Goal: Register for event/course

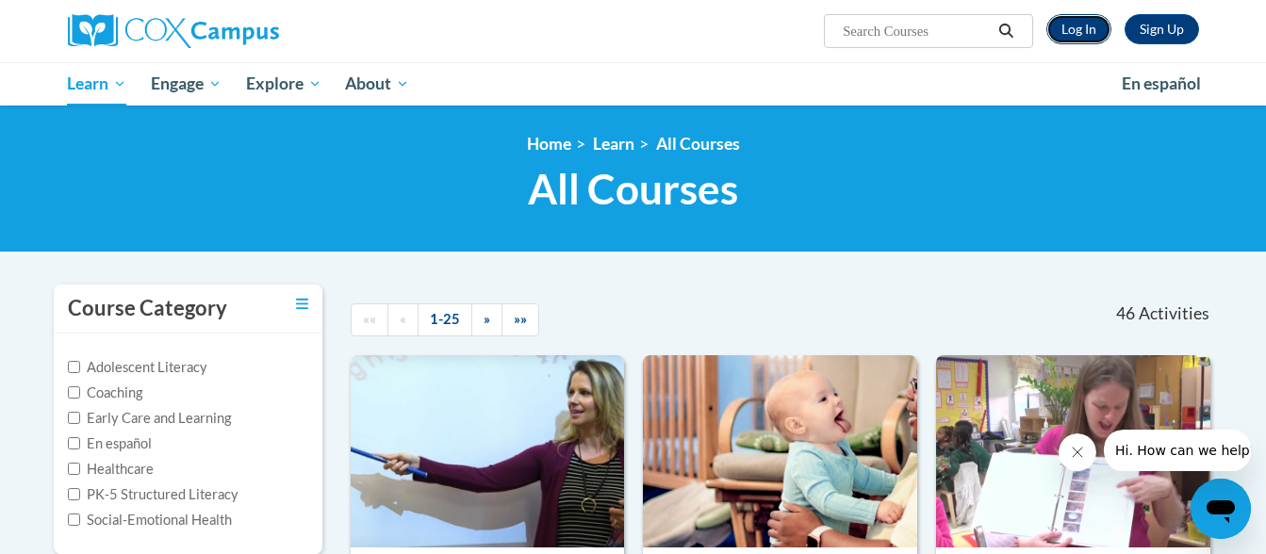
click at [1078, 37] on link "Log In" at bounding box center [1078, 29] width 65 height 30
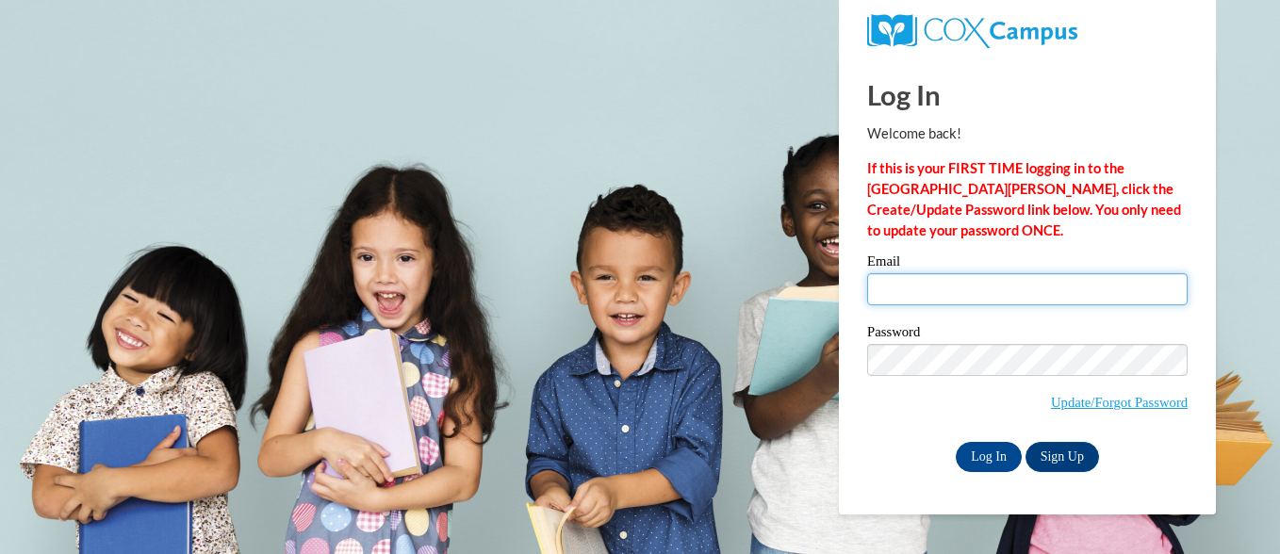
click at [883, 297] on input "Email" at bounding box center [1027, 289] width 321 height 32
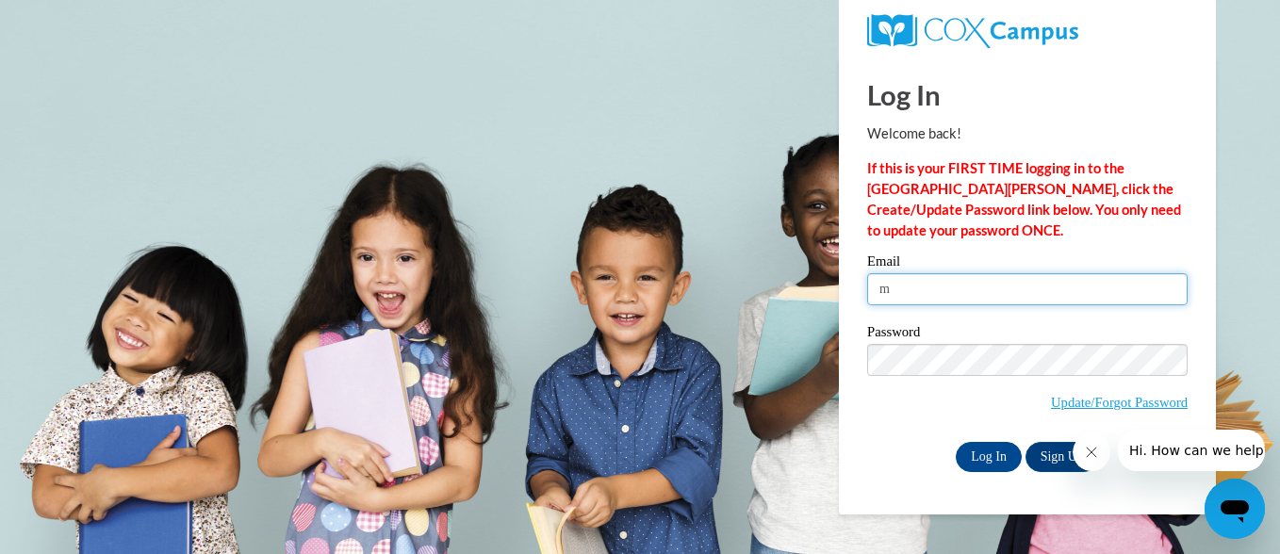
type input "mgraffis1@ivytech.edu"
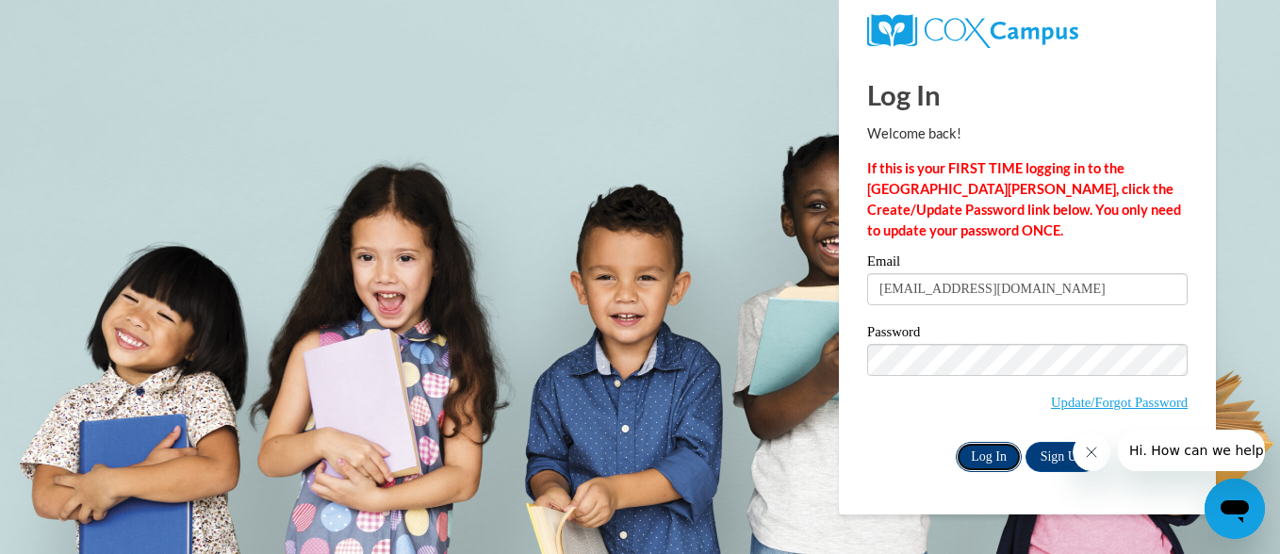
click at [987, 459] on input "Log In" at bounding box center [989, 457] width 66 height 30
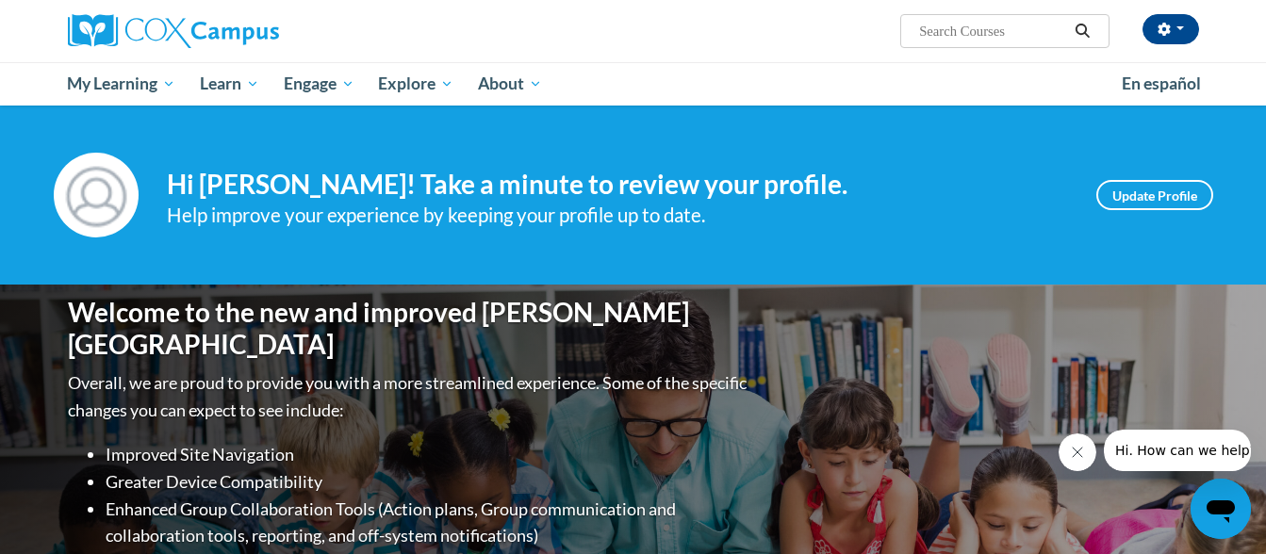
click at [983, 323] on div "Welcome to the new and improved [PERSON_NAME] Campus Overall, we are proud to p…" at bounding box center [634, 473] width 1188 height 377
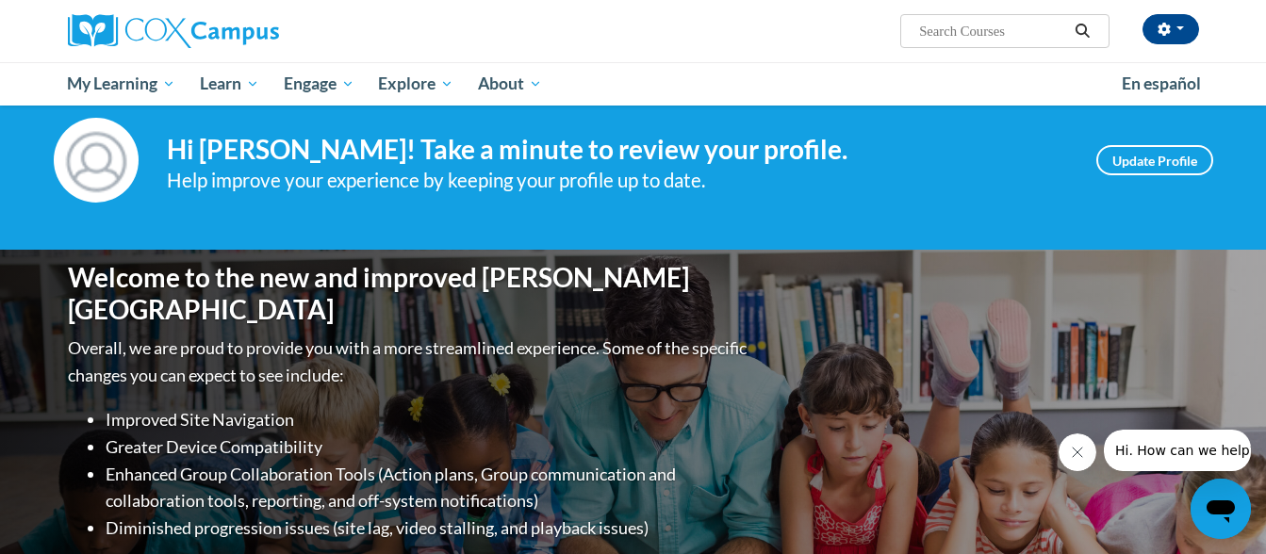
scroll to position [38, 0]
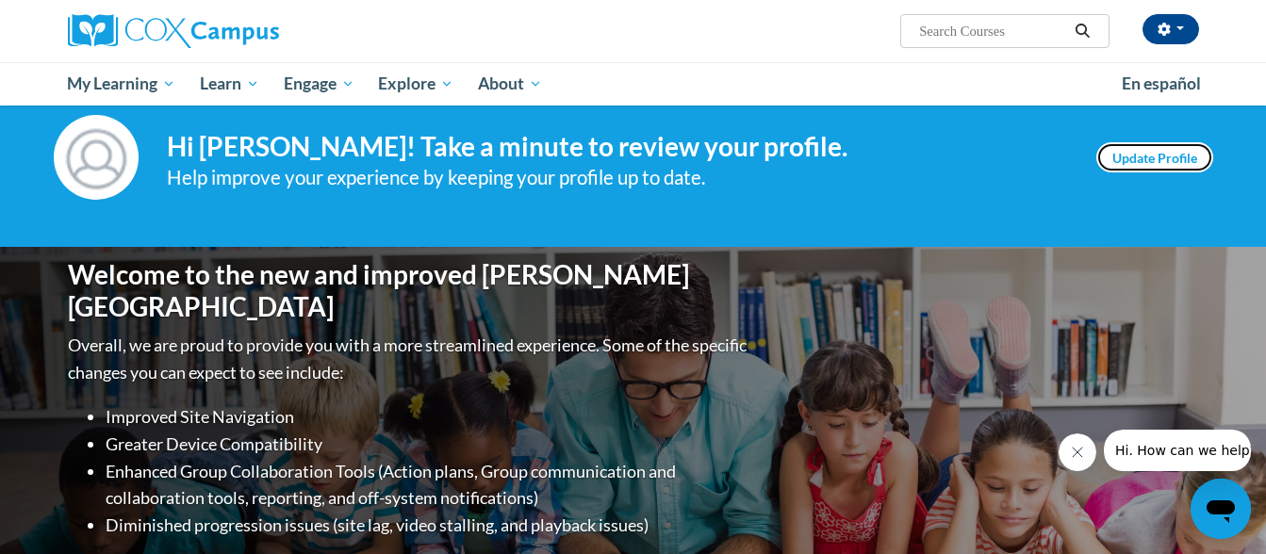
click at [1128, 157] on link "Update Profile" at bounding box center [1154, 157] width 117 height 30
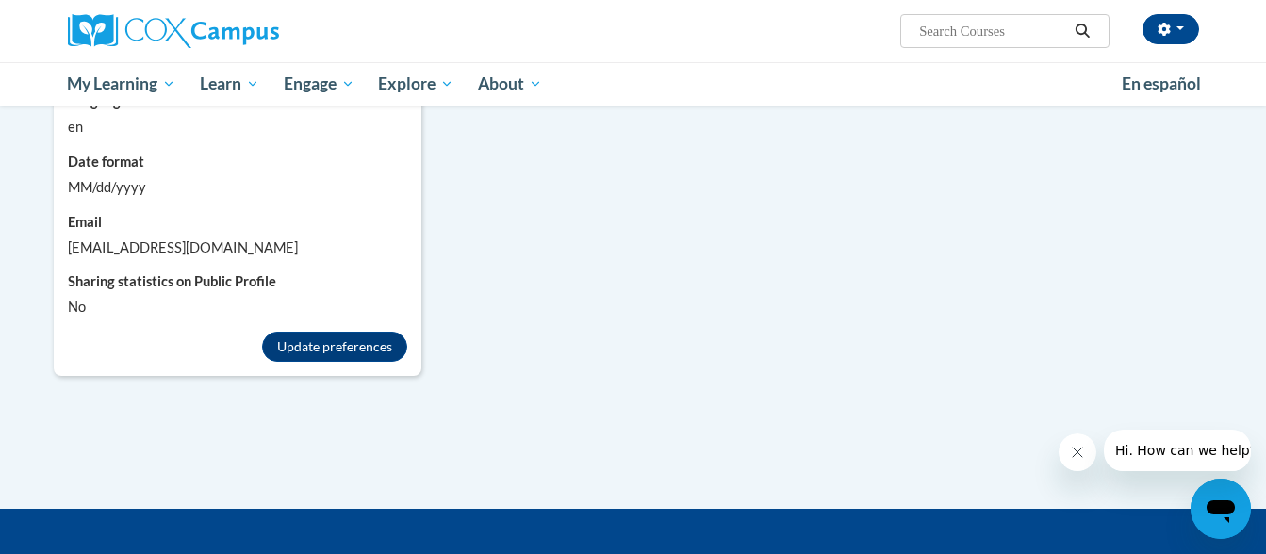
scroll to position [1688, 0]
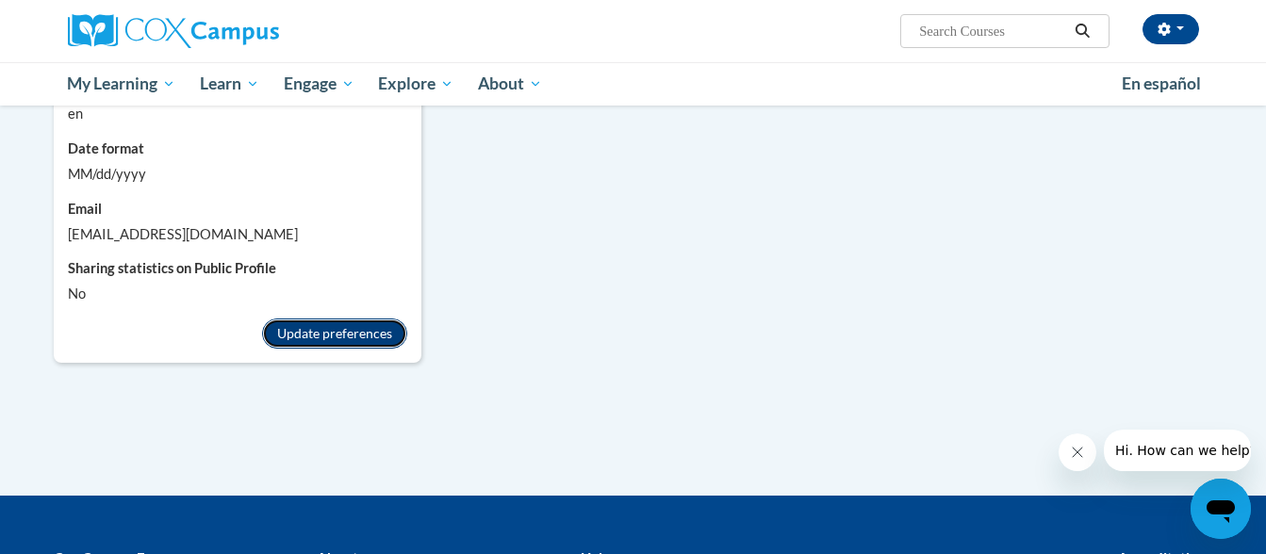
click at [353, 319] on button "Update preferences" at bounding box center [334, 334] width 145 height 30
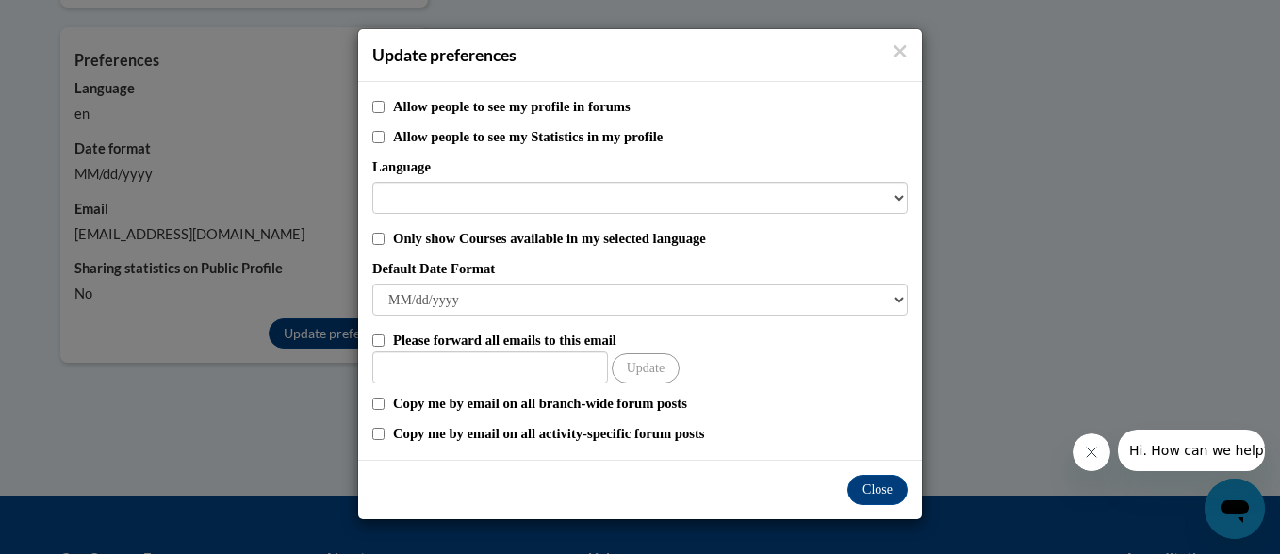
click at [403, 110] on label "Allow people to see my profile in forums" at bounding box center [650, 106] width 515 height 21
click at [385, 110] on input "Allow people to see my profile in forums" at bounding box center [378, 107] width 12 height 12
checkbox input "true"
click at [380, 137] on input "Allow people to see my Statistics in my profile" at bounding box center [378, 137] width 12 height 12
checkbox input "true"
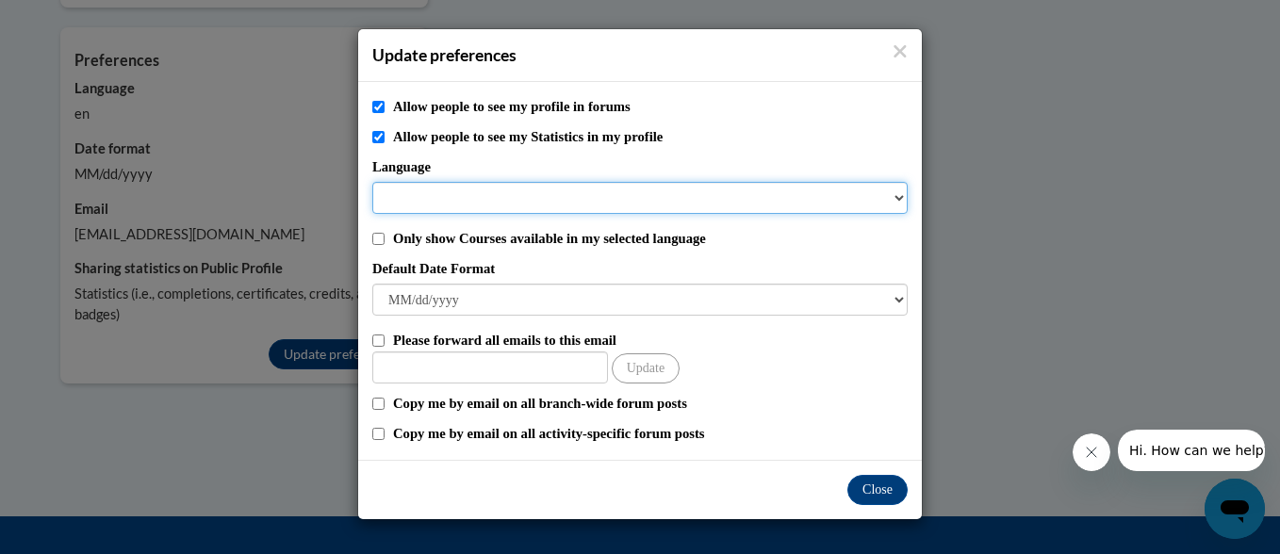
click at [440, 205] on select "Language" at bounding box center [639, 198] width 535 height 32
click at [485, 204] on select "Language" at bounding box center [639, 198] width 535 height 32
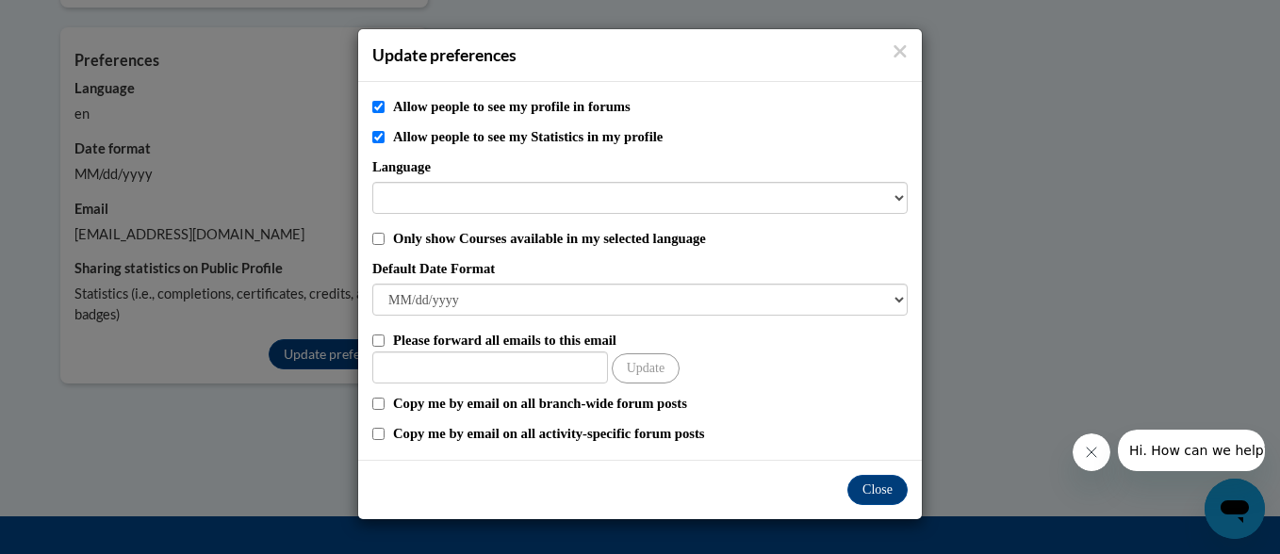
click at [386, 253] on div "Allow people to see my profile in forums Allow people to see my Statistics in m…" at bounding box center [640, 271] width 564 height 378
click at [380, 239] on input "Only show Courses available in my selected language" at bounding box center [378, 239] width 12 height 12
checkbox input "true"
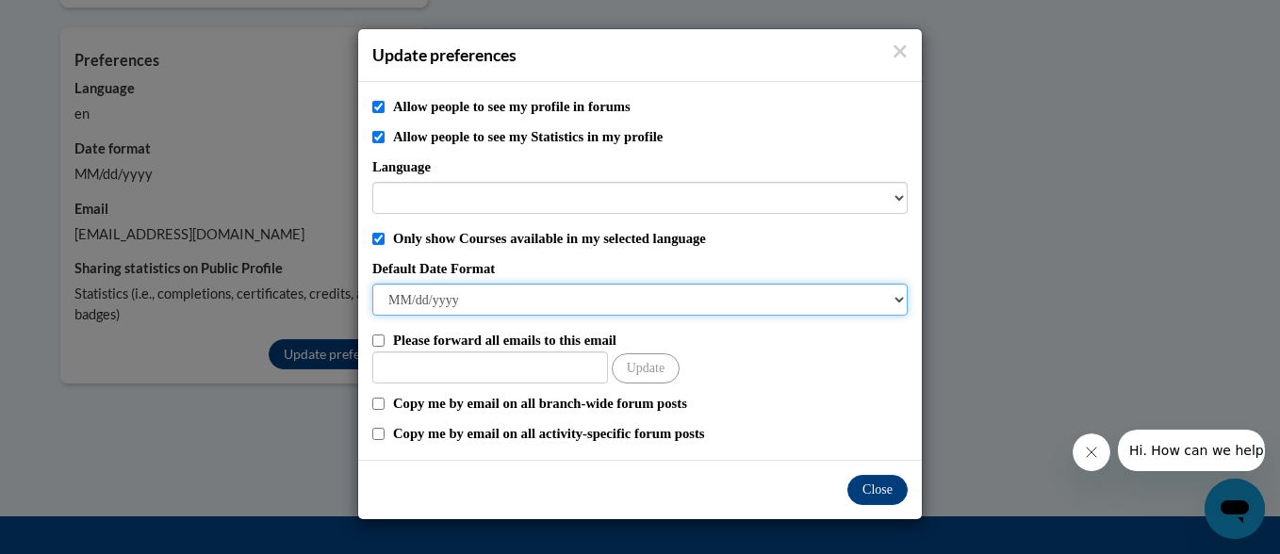
click at [410, 295] on select "M/d/yyyy M/d/yy MM/dd/yy MM/dd/yyyy yy/MM/dd yyyy-MM-dd dd-MMM-yyyy dd/MM/yyyy …" at bounding box center [639, 300] width 535 height 32
click at [372, 284] on select "M/d/yyyy M/d/yy MM/dd/yy MM/dd/yyyy yy/MM/dd yyyy-MM-dd dd-MMM-yyyy dd/MM/yyyy …" at bounding box center [639, 300] width 535 height 32
click at [450, 297] on select "M/d/yyyy M/d/yy MM/dd/yy MM/dd/yyyy yy/MM/dd yyyy-MM-dd dd-MMM-yyyy dd/MM/yyyy …" at bounding box center [639, 300] width 535 height 32
select select "MM/dd/yy"
click at [372, 284] on select "M/d/yyyy M/d/yy MM/dd/yy MM/dd/yyyy yy/MM/dd yyyy-MM-dd dd-MMM-yyyy dd/MM/yyyy …" at bounding box center [639, 300] width 535 height 32
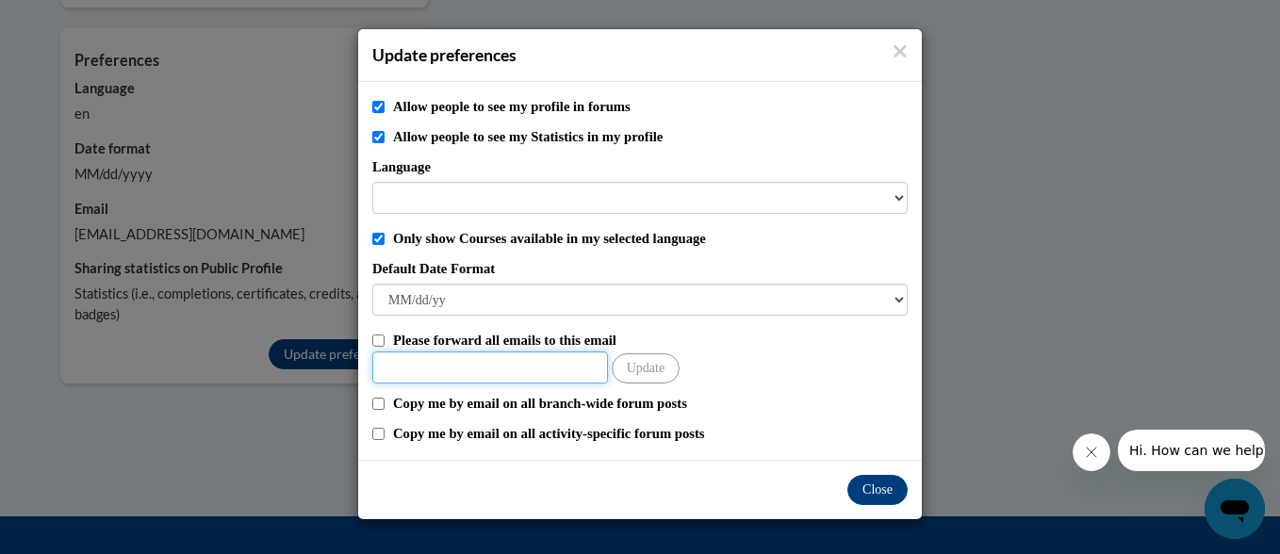
click at [407, 364] on input "Other Email" at bounding box center [490, 368] width 236 height 32
type input "[EMAIL_ADDRESS][DOMAIN_NAME]"
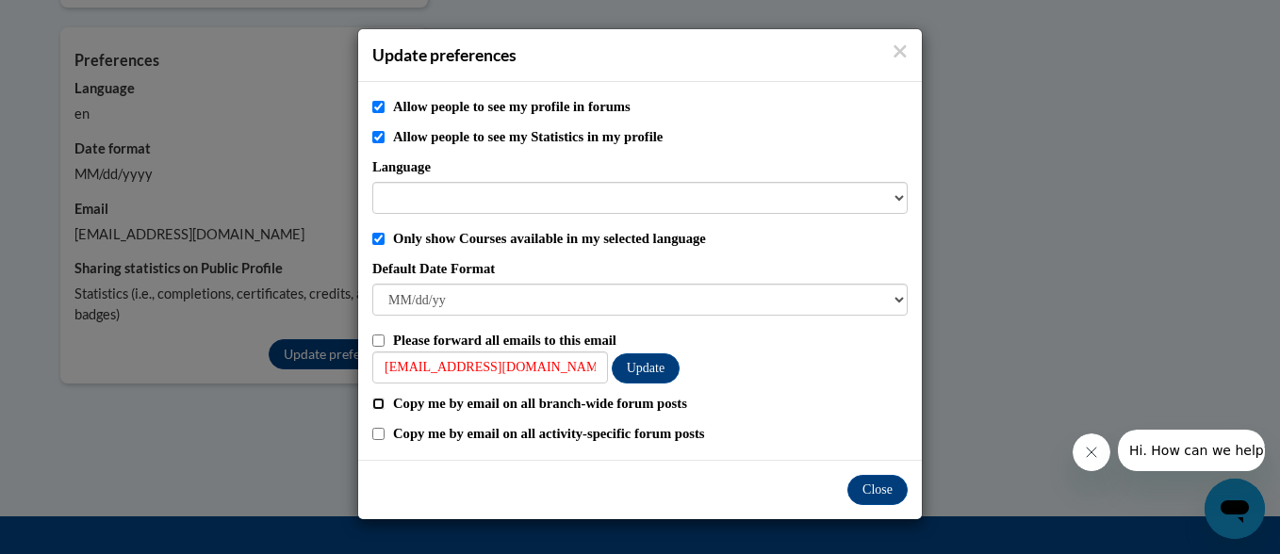
click at [383, 403] on input "Copy me by email on all branch-wide forum posts" at bounding box center [378, 404] width 12 height 12
checkbox input "true"
click at [379, 427] on div "Copy me by email on all activity-specific forum posts" at bounding box center [639, 433] width 535 height 21
click at [631, 374] on button "Update" at bounding box center [646, 368] width 68 height 30
click at [872, 485] on button "Close" at bounding box center [877, 490] width 60 height 30
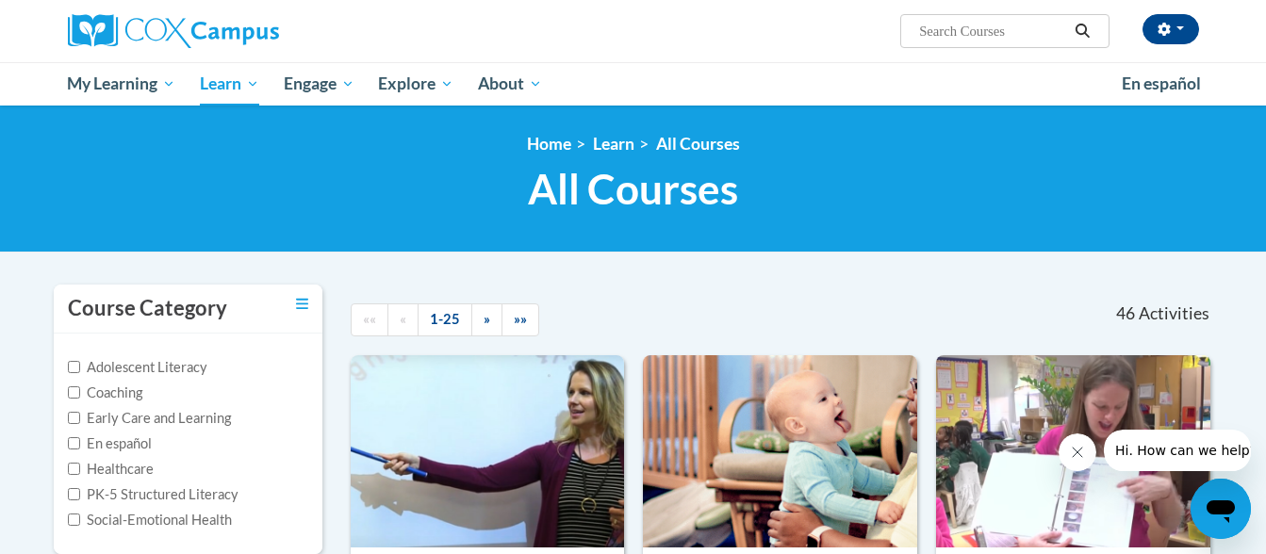
click at [451, 223] on div "<en>Home</en><fr>Accueil</fr><de>Zuhause</de><it>Casa</it><es>Casa</es><pt>Casa…" at bounding box center [633, 179] width 1266 height 147
click at [947, 34] on input "Search..." at bounding box center [992, 31] width 151 height 23
paste input "Response To Intervention"
type input "Response To Intervention"
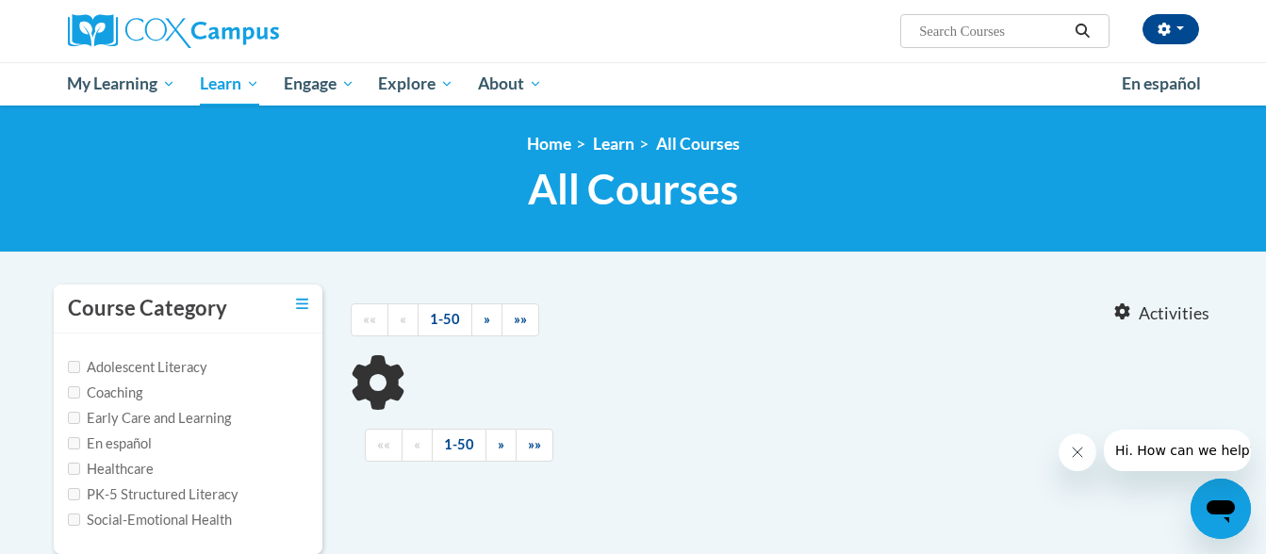
type input "Response To Intervention"
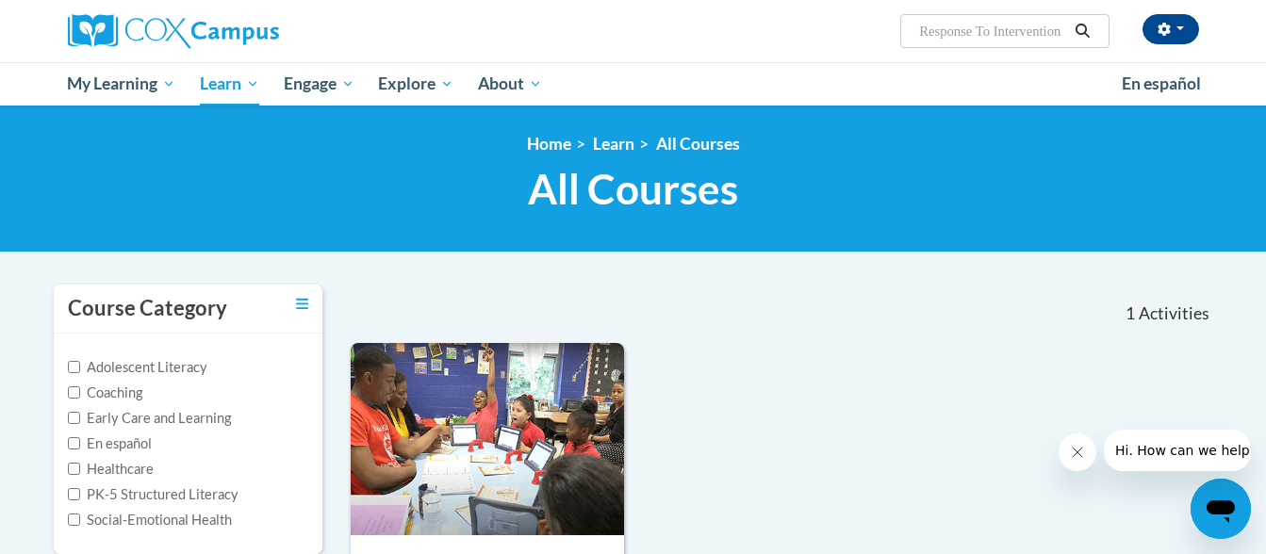
click at [927, 357] on div "Course Category: PK-5 Structured Literacy 0.2 CEUs 1.5 Training Hours COURSE Re…" at bounding box center [782, 550] width 863 height 415
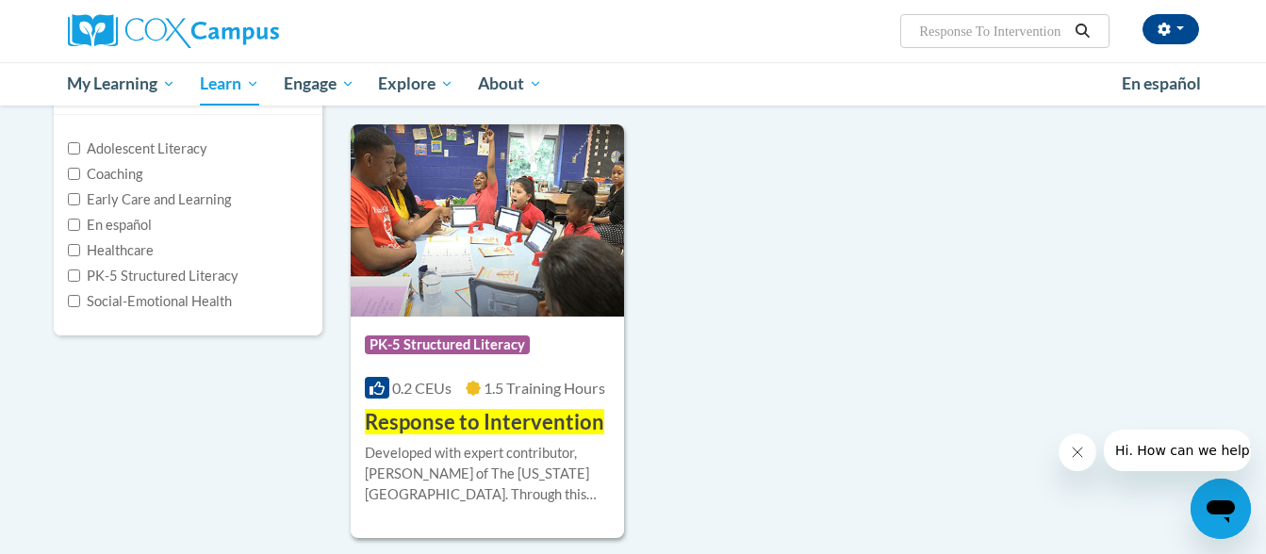
scroll to position [226, 0]
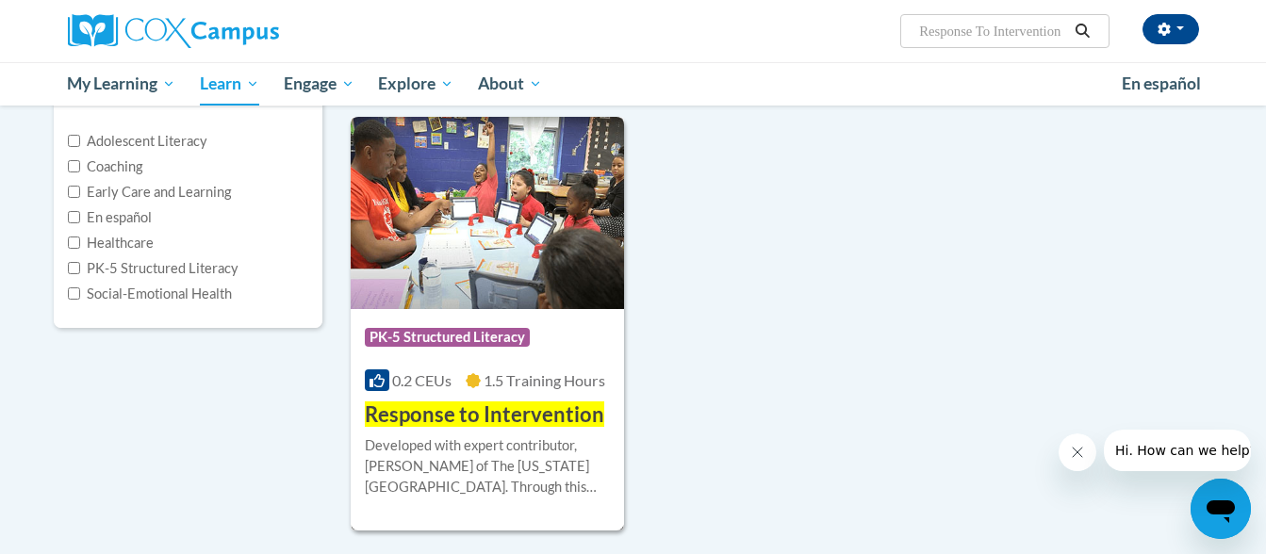
click at [526, 427] on h3 "Response to Intervention" at bounding box center [484, 415] width 239 height 29
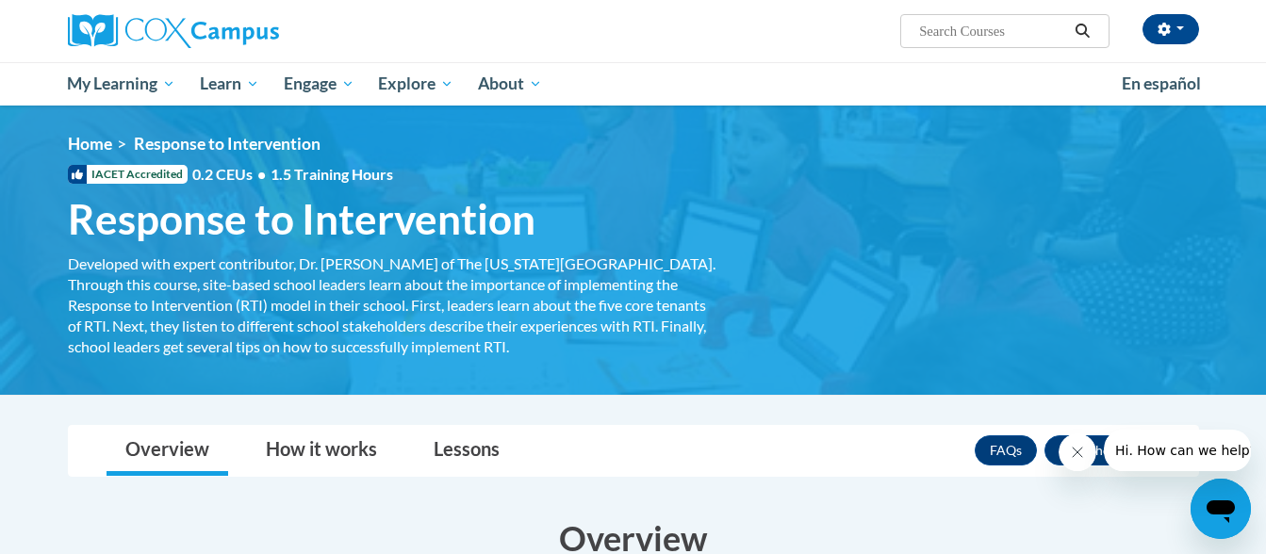
scroll to position [6, 0]
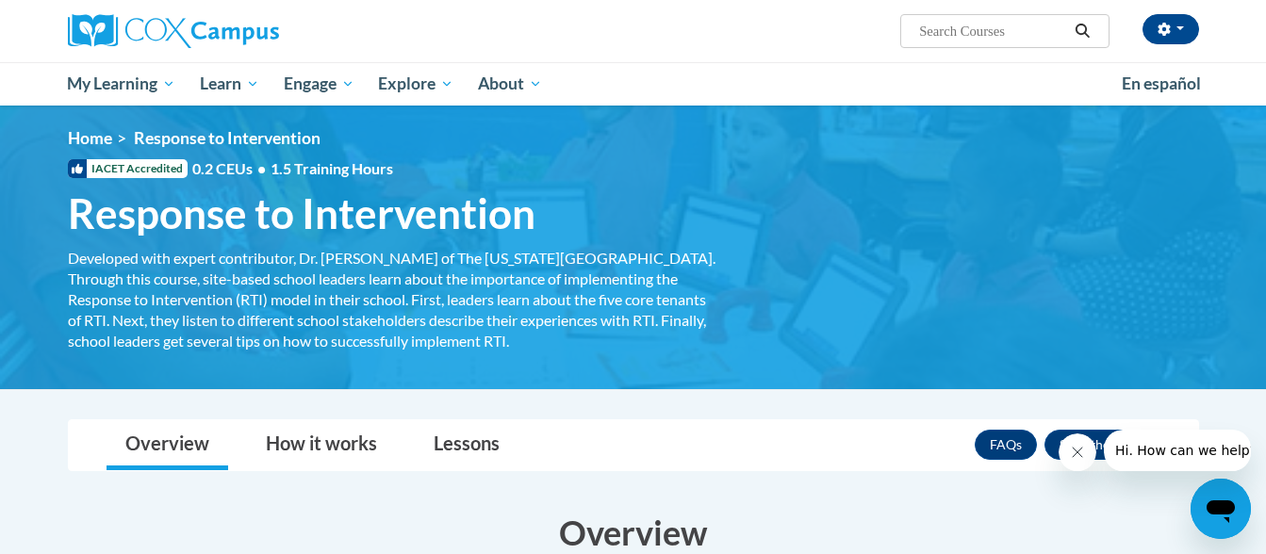
click at [879, 453] on div "Overview How it works Lessons Resources FAQs Enroll" at bounding box center [633, 445] width 1101 height 50
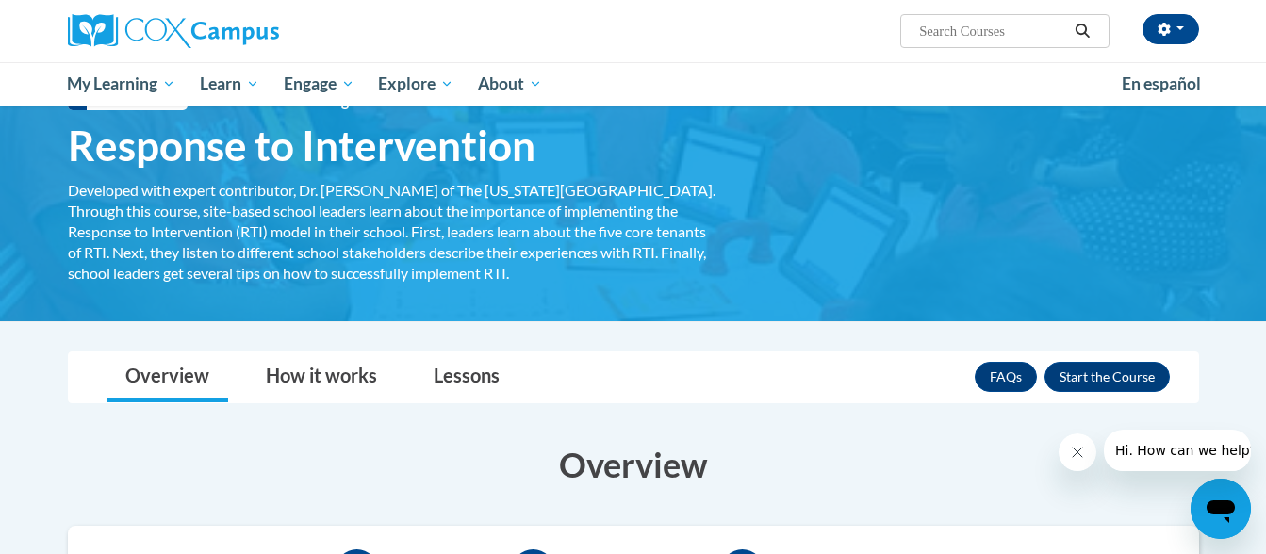
scroll to position [81, 0]
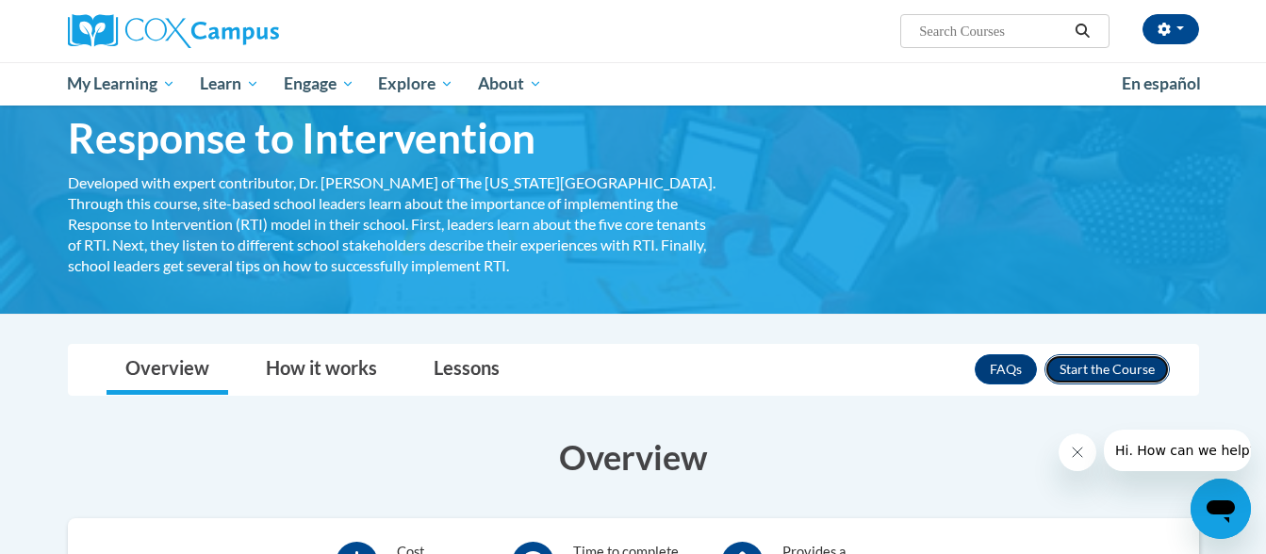
click at [1126, 365] on button "Enroll" at bounding box center [1106, 369] width 125 height 30
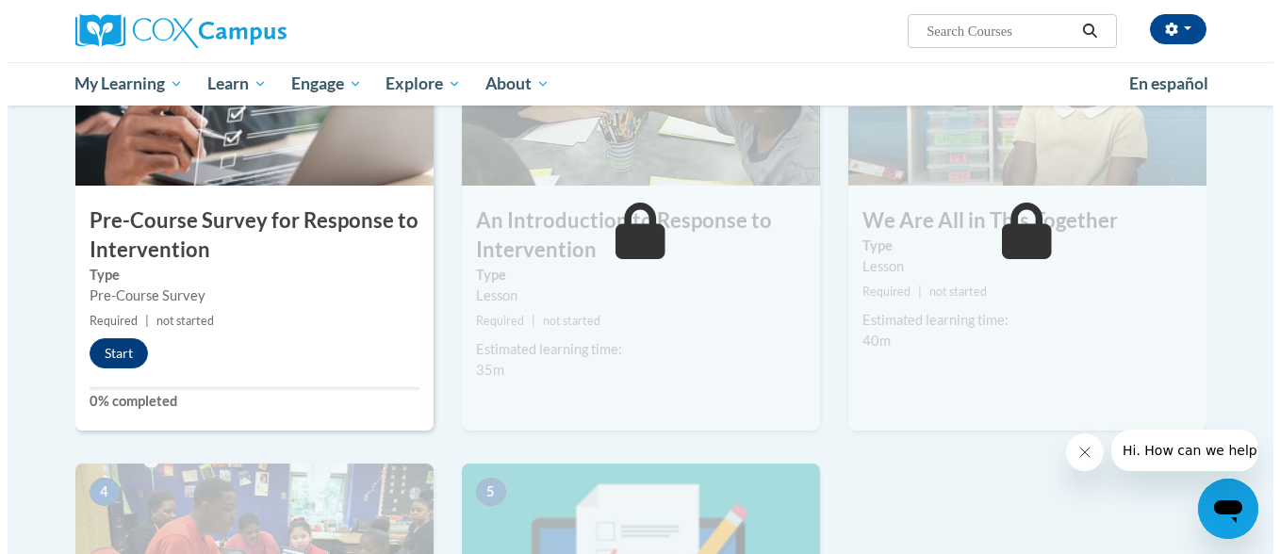
scroll to position [521, 0]
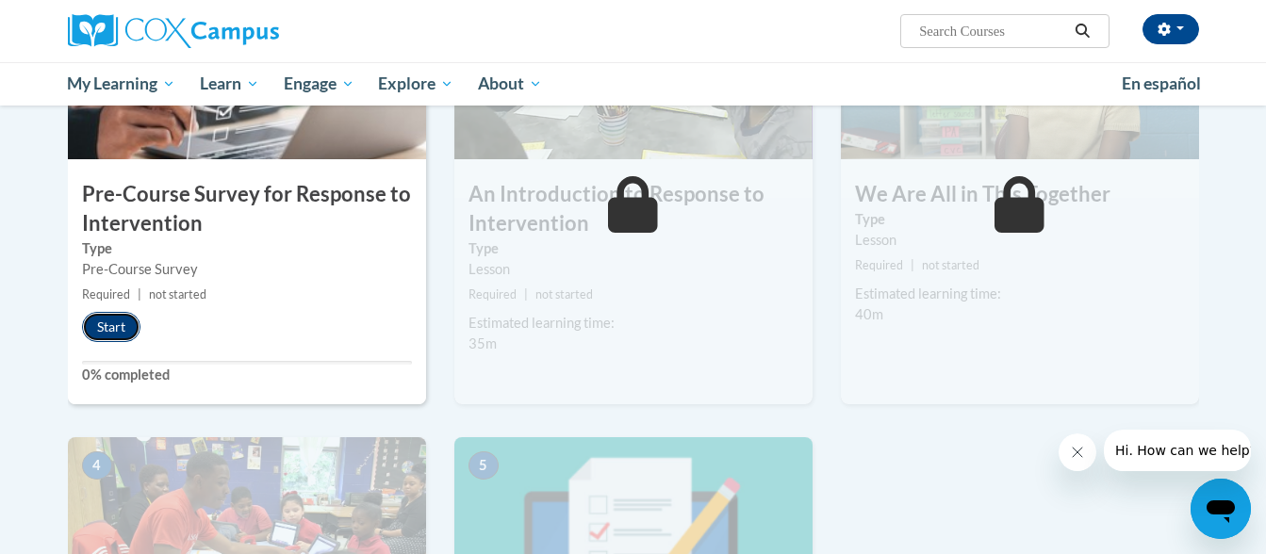
click at [115, 328] on button "Start" at bounding box center [111, 327] width 58 height 30
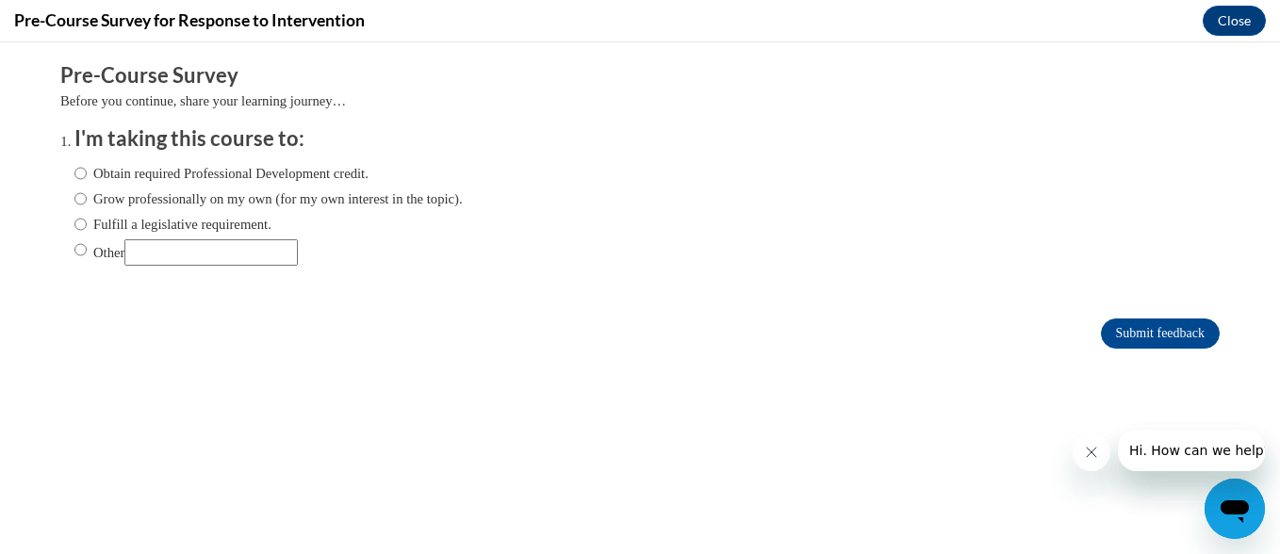
scroll to position [0, 0]
click at [199, 256] on input "Other" at bounding box center [210, 252] width 173 height 26
type input "college"
click at [74, 246] on input "Other" at bounding box center [80, 249] width 12 height 21
radio input "true"
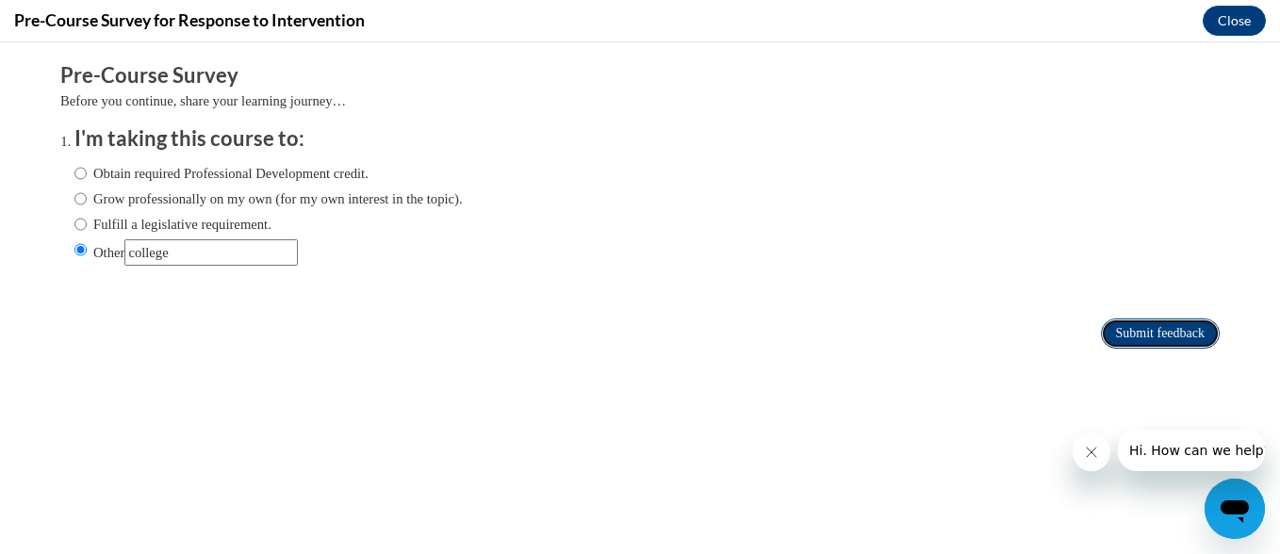
click at [1101, 334] on input "Submit feedback" at bounding box center [1160, 334] width 119 height 30
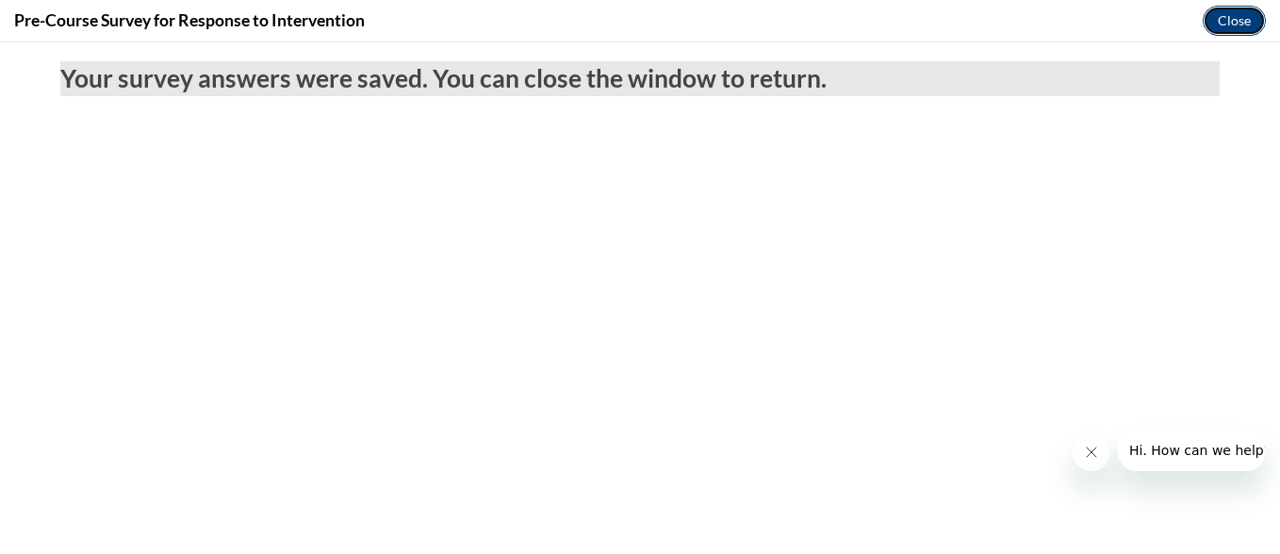
click at [1231, 24] on button "Close" at bounding box center [1234, 21] width 63 height 30
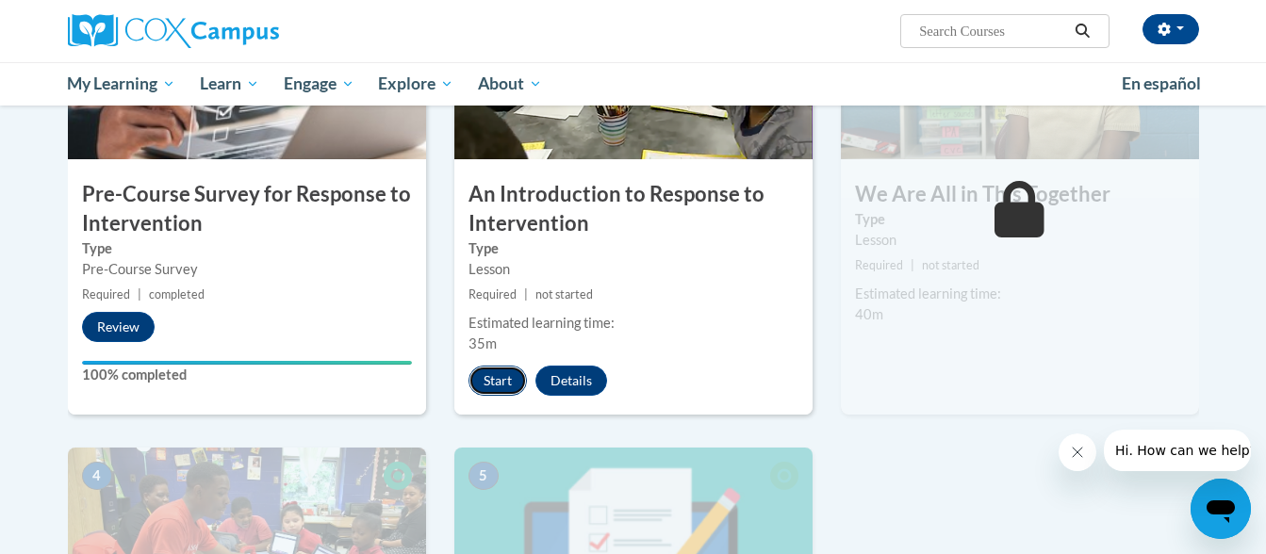
click at [487, 383] on button "Start" at bounding box center [498, 381] width 58 height 30
